Goal: Go to known website: Access a specific website the user already knows

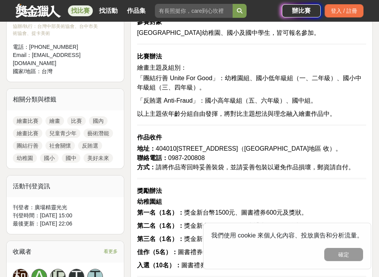
scroll to position [322, 0]
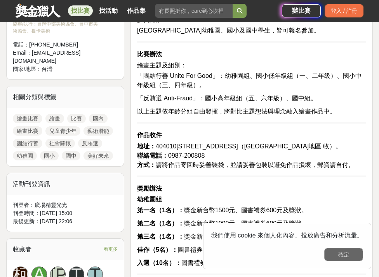
click at [357, 255] on button "確定" at bounding box center [343, 254] width 39 height 13
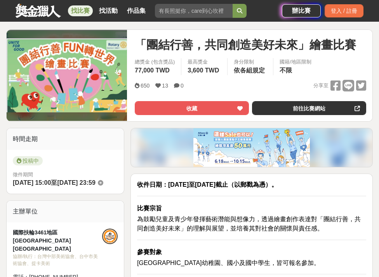
scroll to position [0, 0]
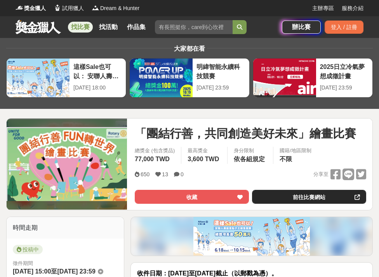
click at [319, 196] on link "前往比賽網站" at bounding box center [309, 197] width 114 height 14
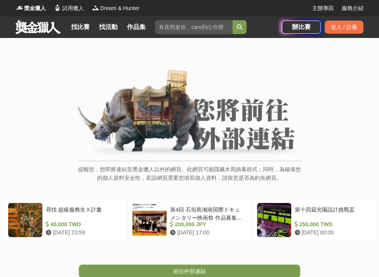
click at [183, 269] on span "前往外部連結" at bounding box center [189, 272] width 33 height 6
